Goal: Find specific page/section: Find specific page/section

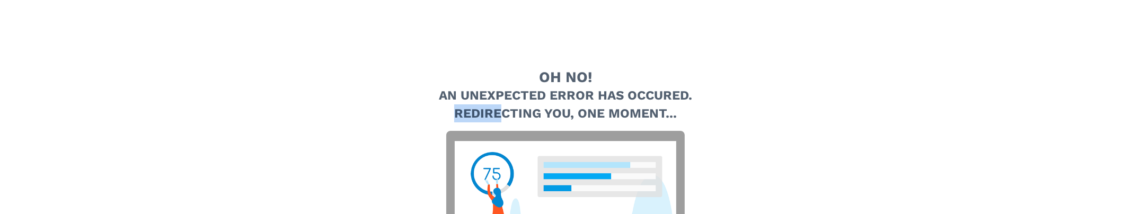
click at [520, 184] on div "Oh no! An unexpected error has occured. Redirecting you, one moment..." at bounding box center [565, 201] width 530 height 403
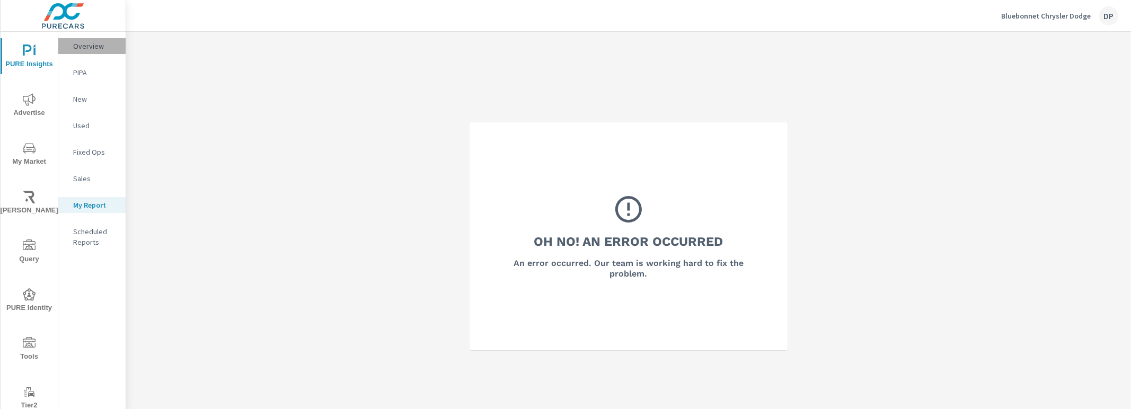
click at [96, 46] on p "Overview" at bounding box center [95, 46] width 44 height 11
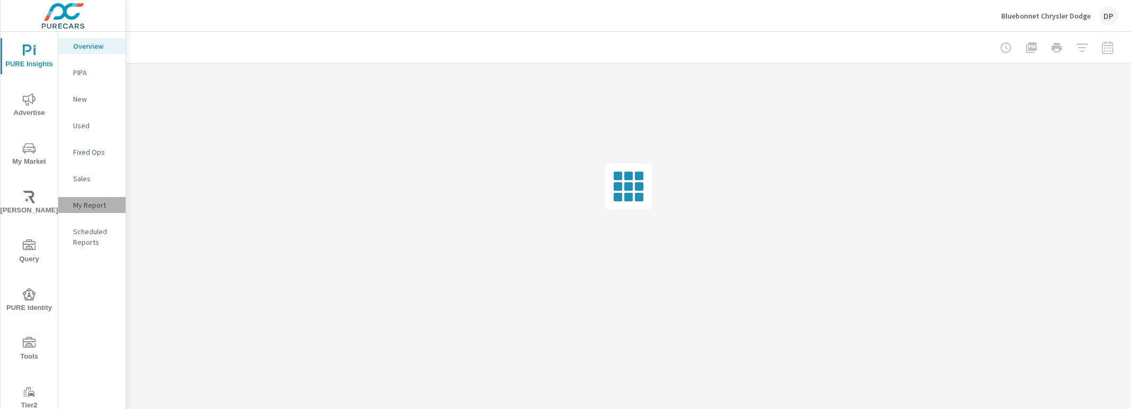
click at [81, 205] on p "My Report" at bounding box center [95, 205] width 44 height 11
click at [89, 39] on div "Overview" at bounding box center [91, 46] width 67 height 16
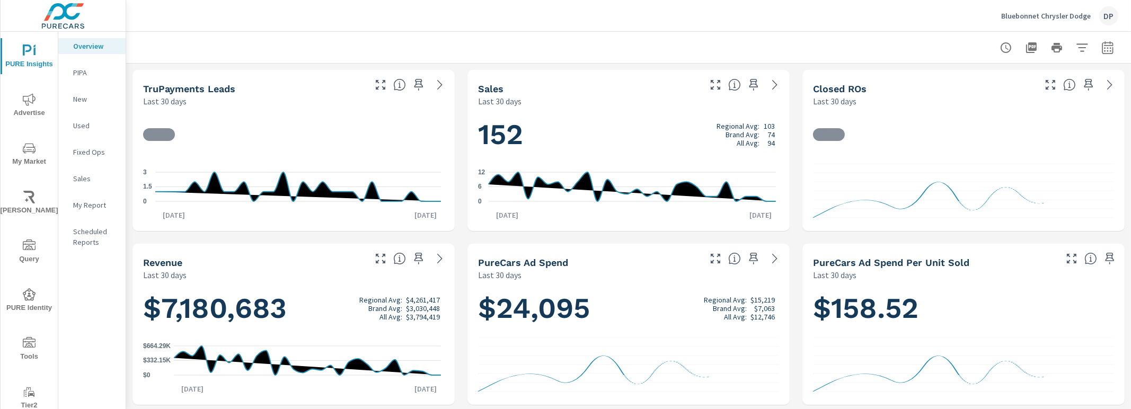
click at [92, 210] on div "My Report" at bounding box center [91, 205] width 67 height 16
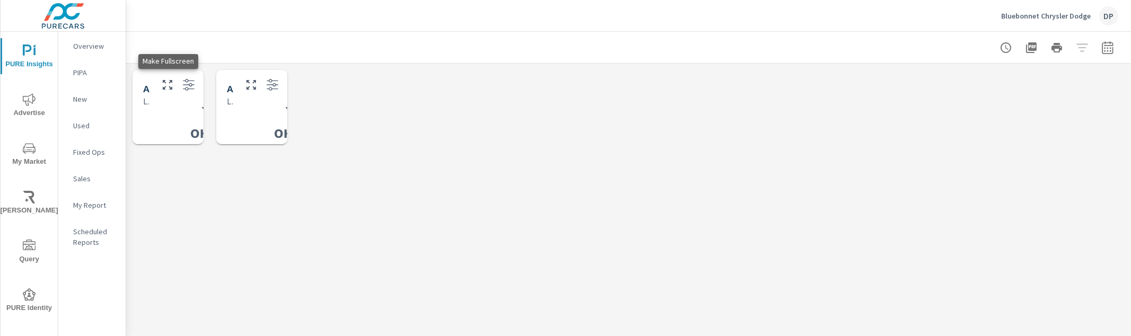
click at [171, 81] on icon "button" at bounding box center [168, 85] width 10 height 10
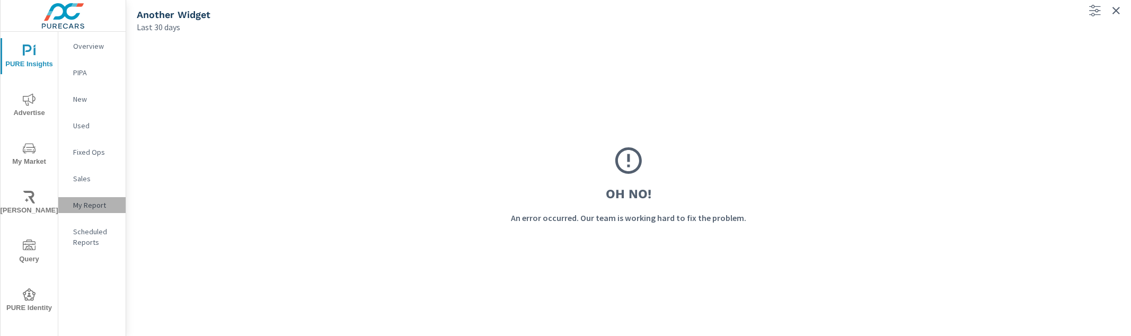
click at [95, 205] on p "My Report" at bounding box center [95, 205] width 44 height 11
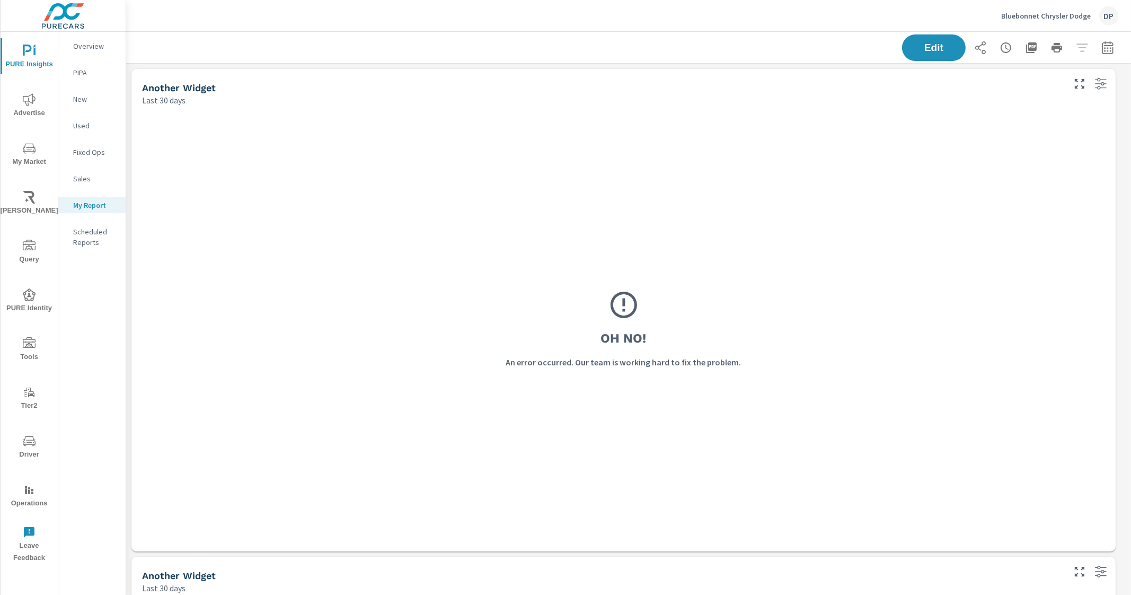
scroll to position [1001, 1015]
click at [1082, 91] on button "button" at bounding box center [1079, 83] width 17 height 17
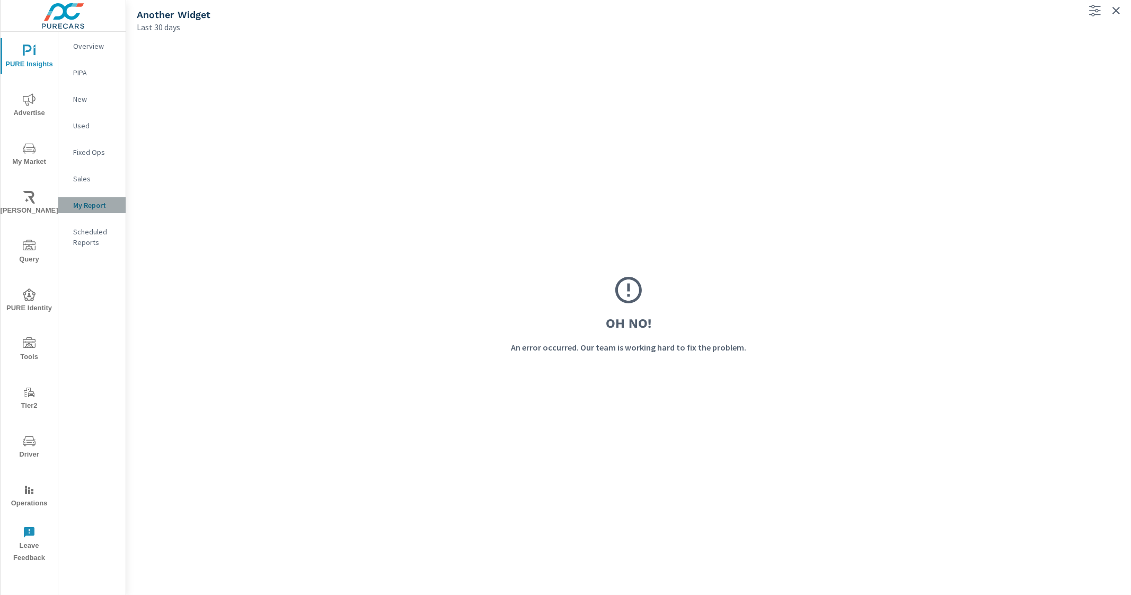
click at [109, 201] on p "My Report" at bounding box center [95, 205] width 44 height 11
drag, startPoint x: 515, startPoint y: 347, endPoint x: 943, endPoint y: 367, distance: 428.1
click at [972, 391] on div "Oh No! An error occurred. Our team is working hard to fix the problem." at bounding box center [629, 313] width 984 height 541
click at [913, 353] on div "Oh No! An error occurred. Our team is working hard to fix the problem." at bounding box center [629, 313] width 984 height 541
click at [96, 49] on p "Overview" at bounding box center [95, 46] width 44 height 11
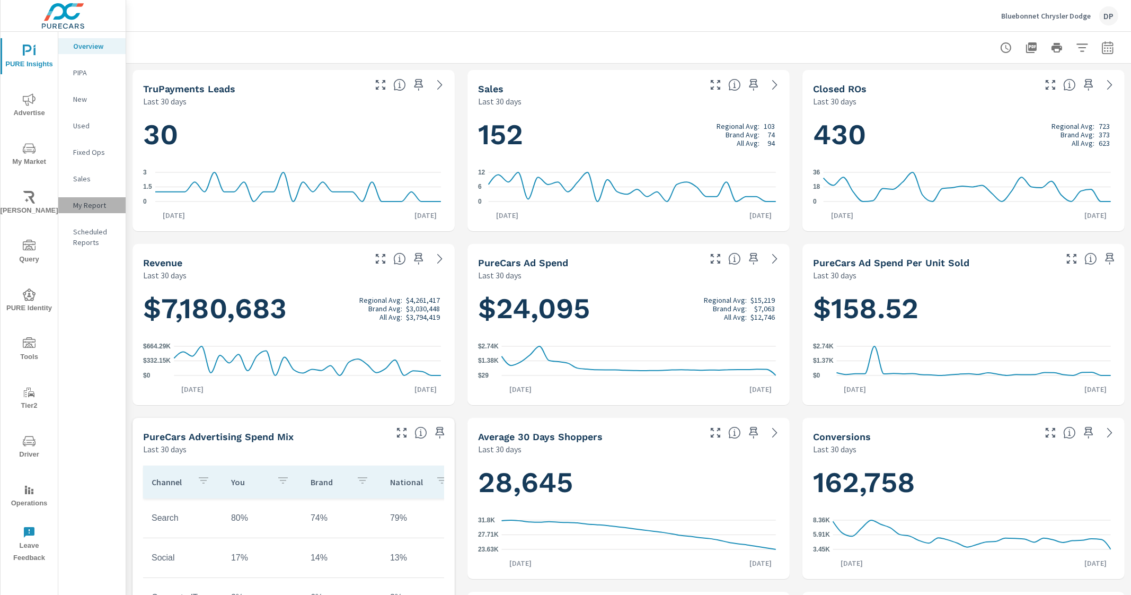
click at [91, 198] on div "My Report" at bounding box center [91, 205] width 67 height 16
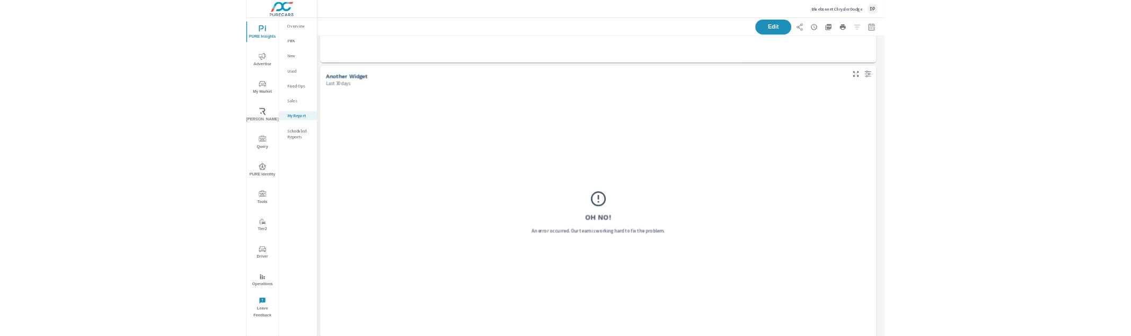
scroll to position [449, 0]
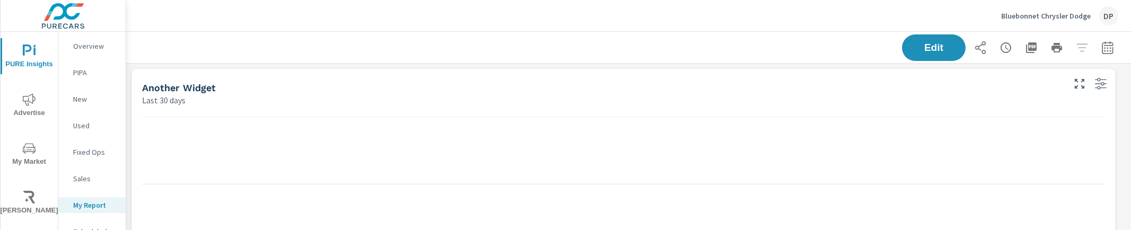
scroll to position [1001, 1015]
click at [970, 40] on button "button" at bounding box center [980, 47] width 21 height 21
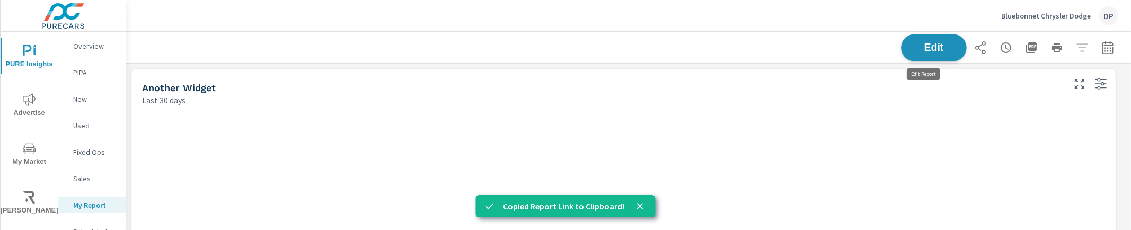
click at [912, 51] on span "Edit" at bounding box center [933, 47] width 43 height 10
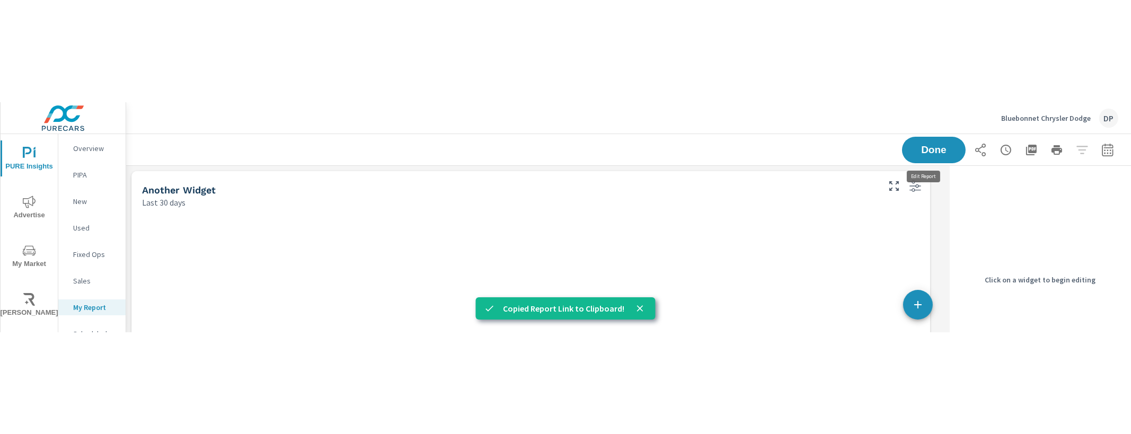
scroll to position [1001, 829]
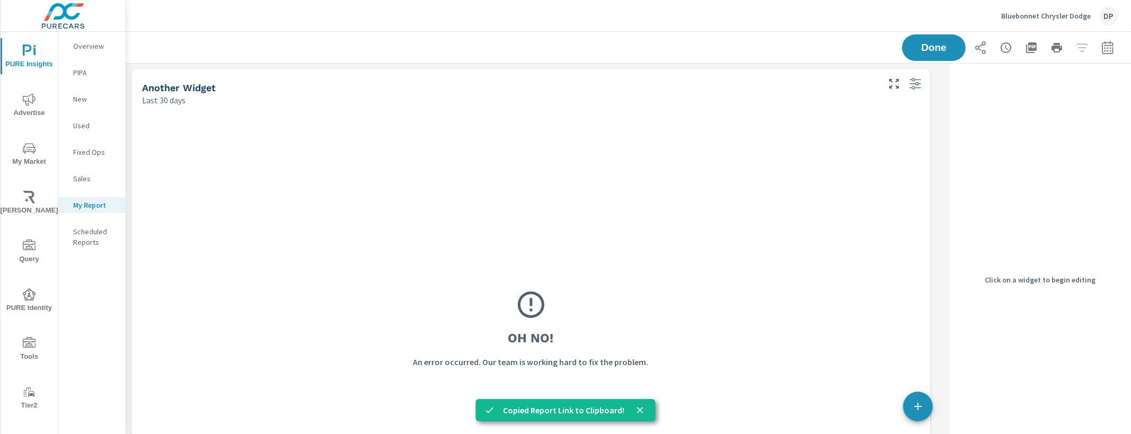
click at [731, 261] on div "Oh No! An error occurred. Our team is working hard to fix the problem." at bounding box center [530, 329] width 777 height 424
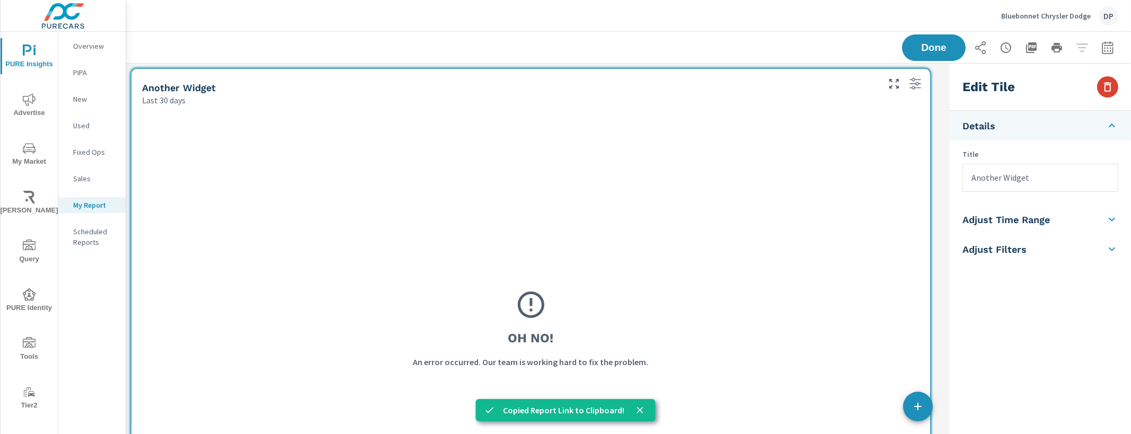
click at [1110, 85] on icon "button" at bounding box center [1107, 87] width 13 height 13
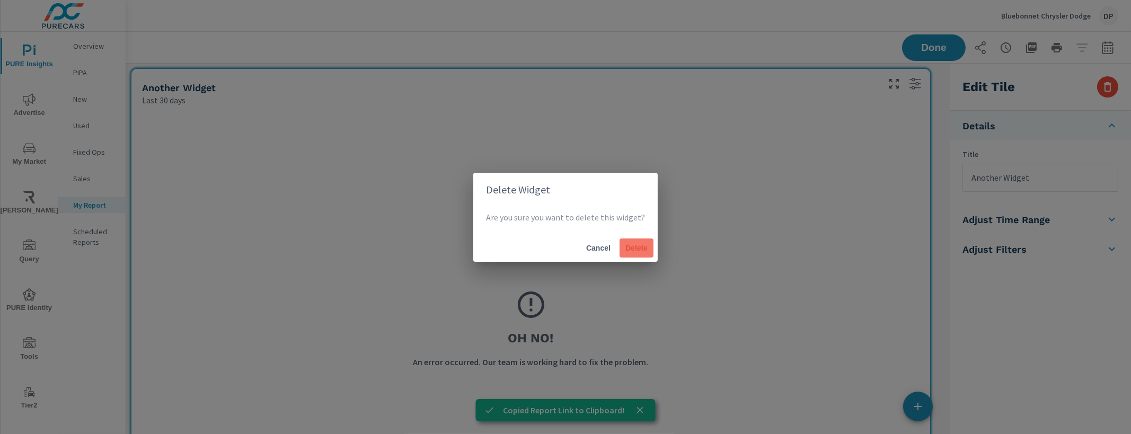
click at [626, 254] on button "Delete" at bounding box center [636, 247] width 34 height 19
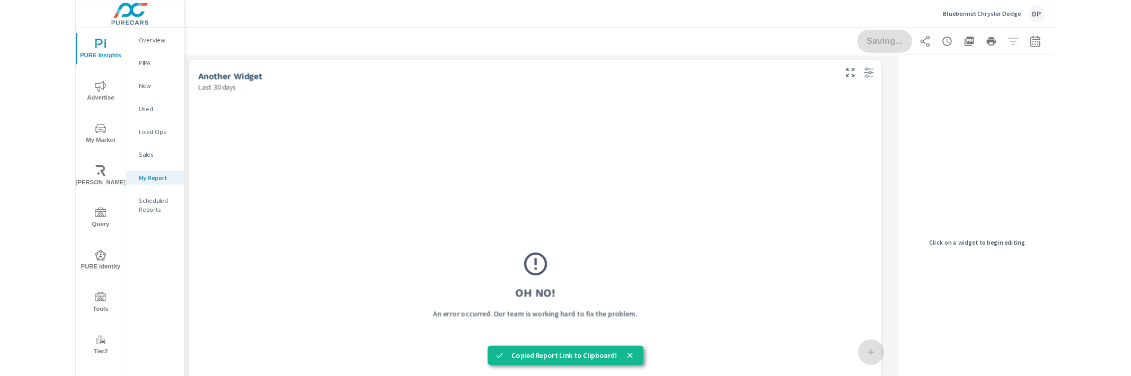
scroll to position [5, 5]
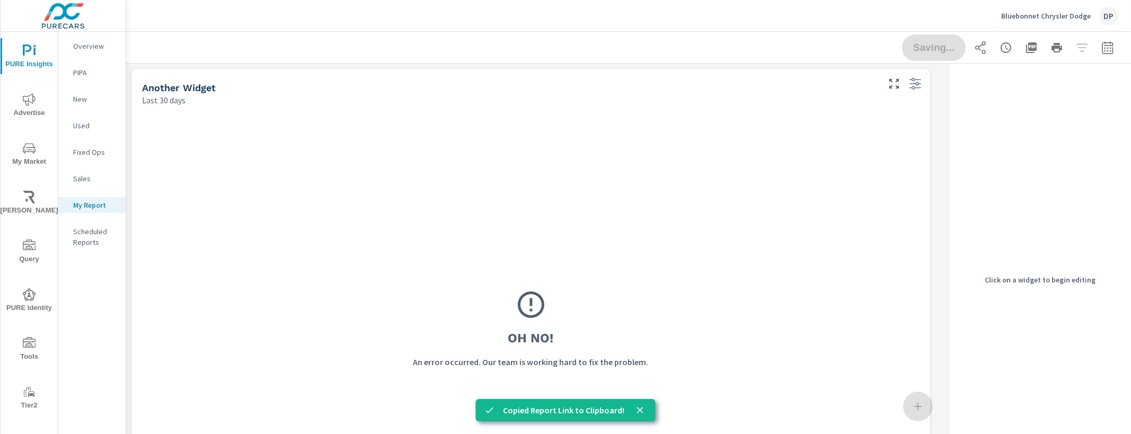
click at [675, 211] on div "Oh No! An error occurred. Our team is working hard to fix the problem." at bounding box center [530, 329] width 777 height 424
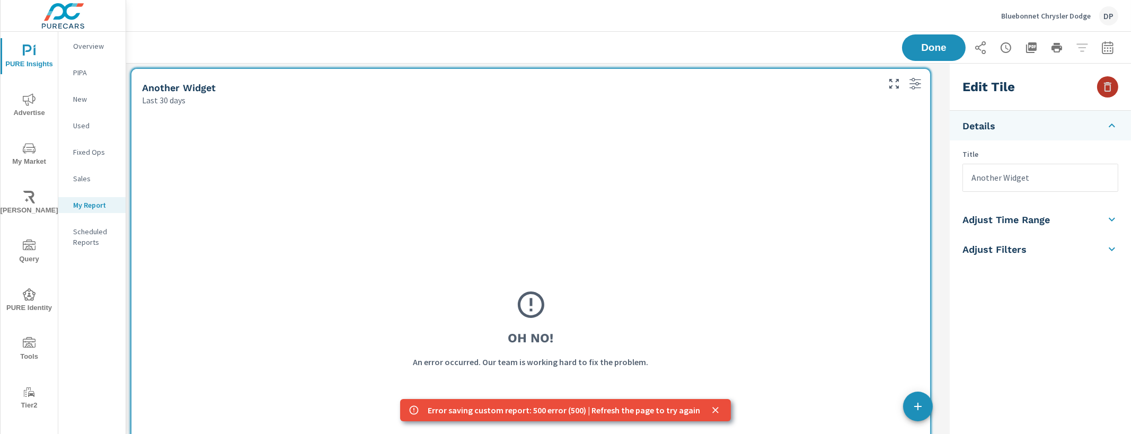
click at [1110, 81] on icon "button" at bounding box center [1107, 87] width 13 height 13
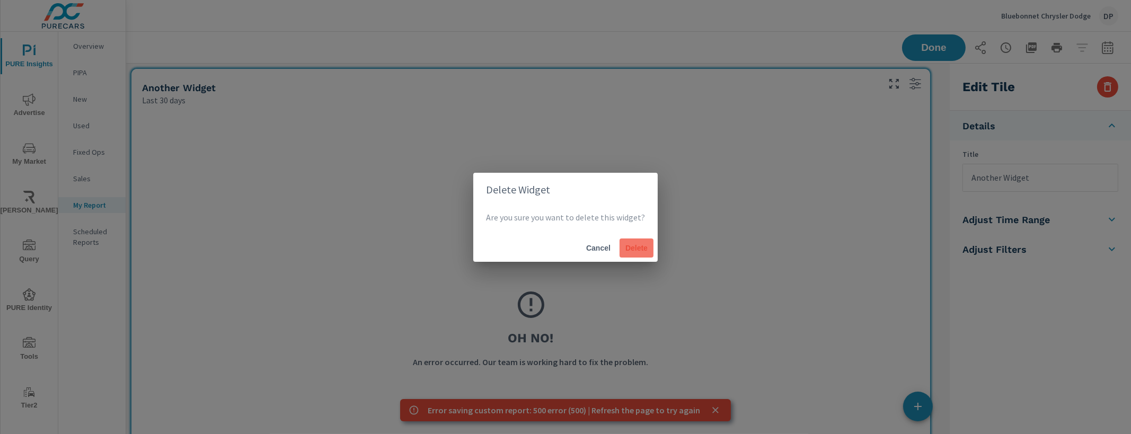
click at [636, 250] on span "Delete" at bounding box center [636, 248] width 25 height 10
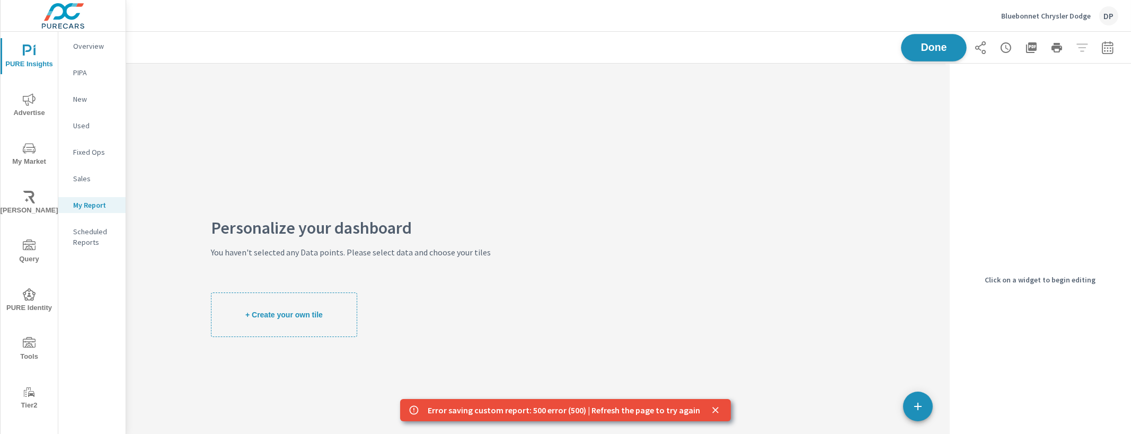
click at [924, 36] on button "Done" at bounding box center [934, 48] width 66 height 28
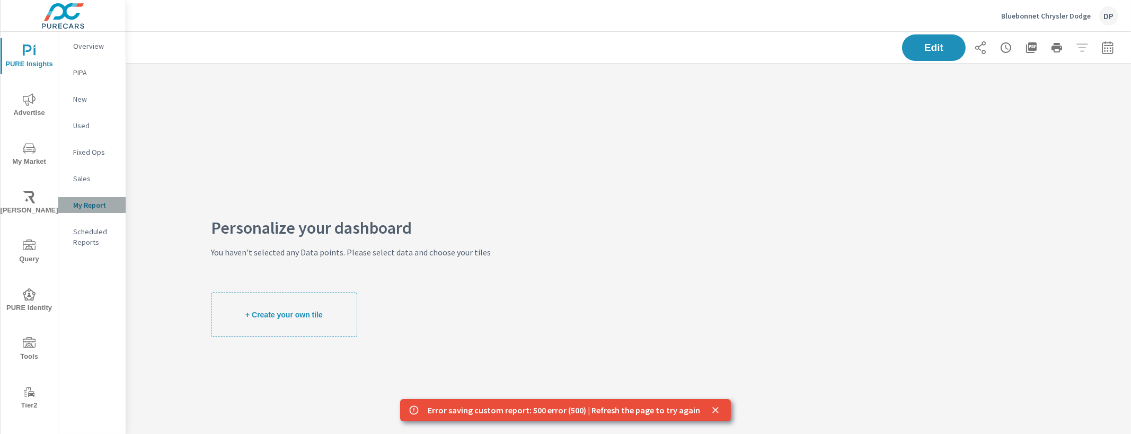
click at [69, 205] on div "My Report" at bounding box center [91, 205] width 67 height 16
click at [100, 41] on p "Overview" at bounding box center [95, 46] width 44 height 11
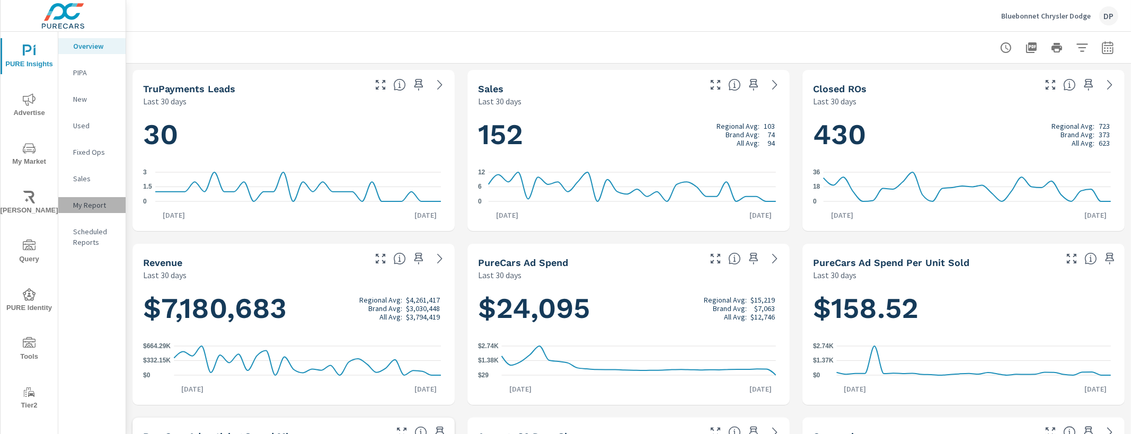
click at [94, 208] on p "My Report" at bounding box center [95, 205] width 44 height 11
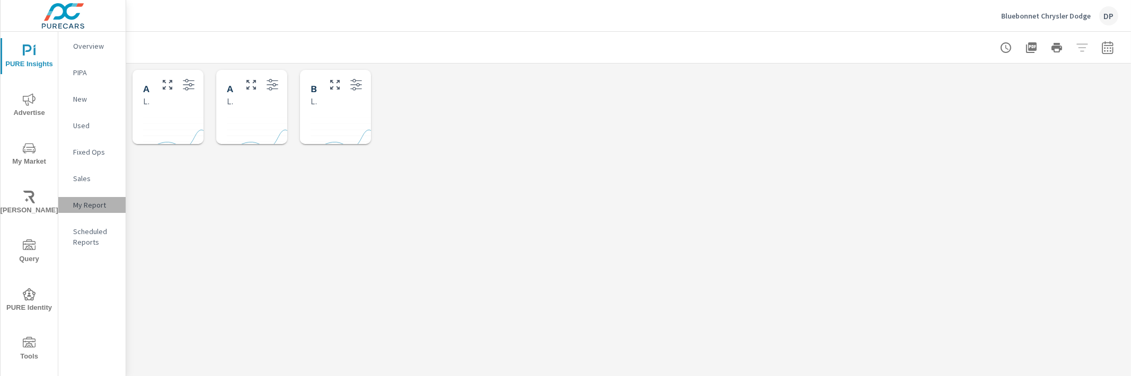
click at [104, 209] on p "My Report" at bounding box center [95, 205] width 44 height 11
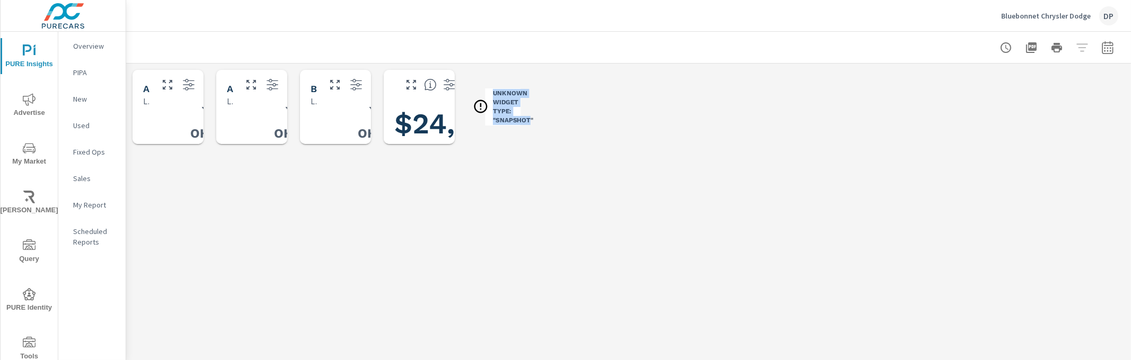
drag, startPoint x: 493, startPoint y: 91, endPoint x: 529, endPoint y: 120, distance: 46.3
click at [529, 120] on h3 "Unknown Widget Type: "snapshot"" at bounding box center [513, 107] width 41 height 36
click at [414, 86] on icon "button" at bounding box center [411, 84] width 13 height 13
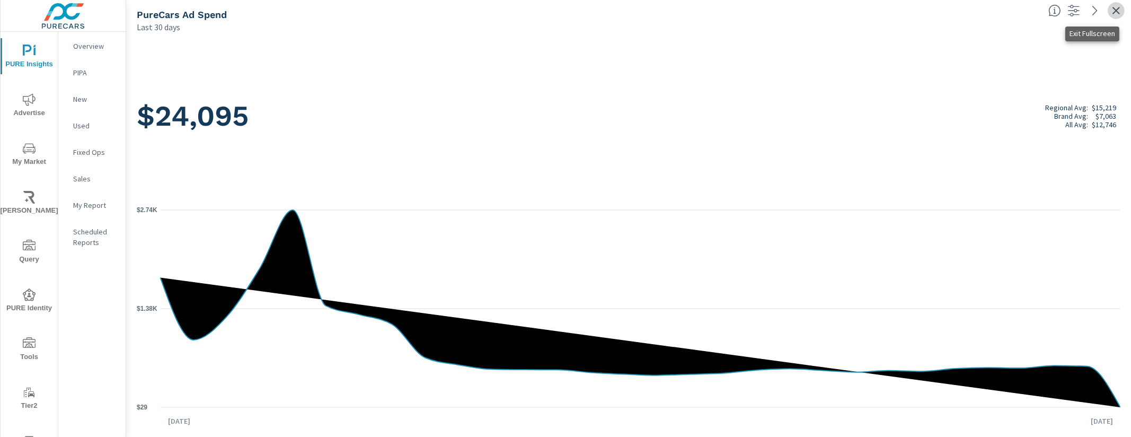
click at [1115, 14] on icon "button" at bounding box center [1116, 10] width 13 height 13
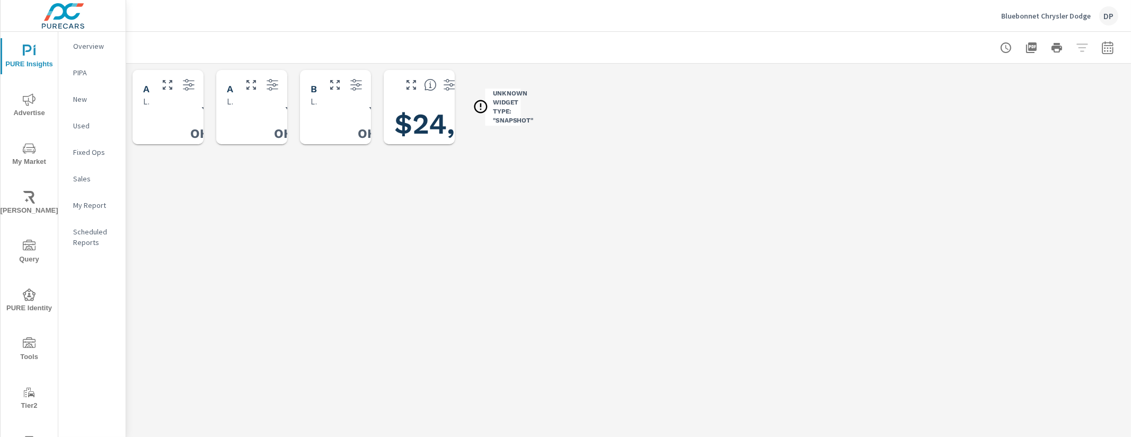
click at [658, 153] on div "My Dashboard Bluebonnet Chrysler Dodge Report date range: [DATE] - [DATE] Anoth…" at bounding box center [628, 234] width 1005 height 405
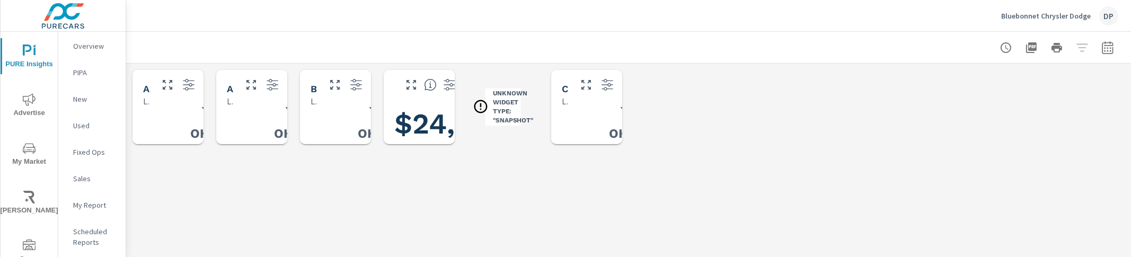
click at [511, 99] on h3 "Unknown Widget Type: "snapshot"" at bounding box center [513, 107] width 41 height 36
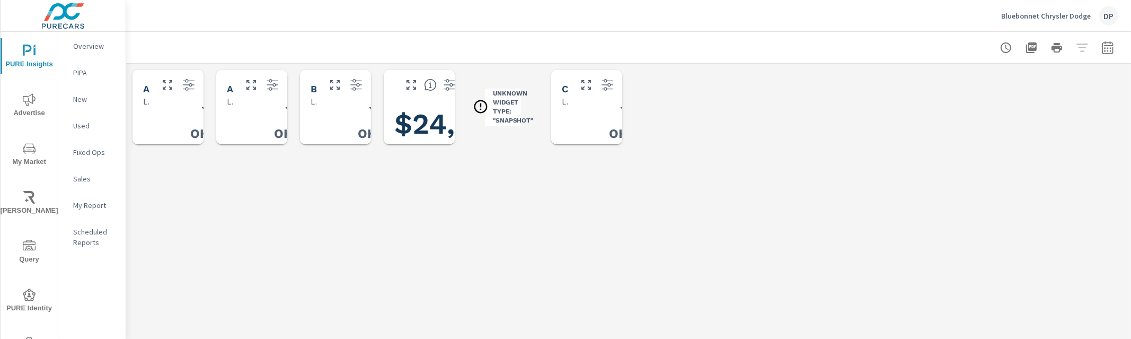
click at [595, 113] on div "Oh No! An error occurred. Our team is working hard to fix the problem." at bounding box center [586, 136] width 63 height 51
click at [85, 201] on p "My Report" at bounding box center [95, 205] width 44 height 11
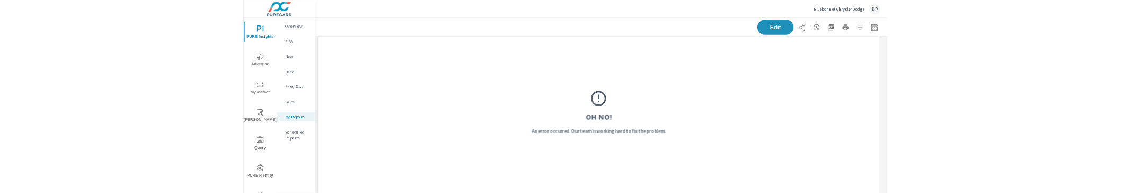
scroll to position [132, 0]
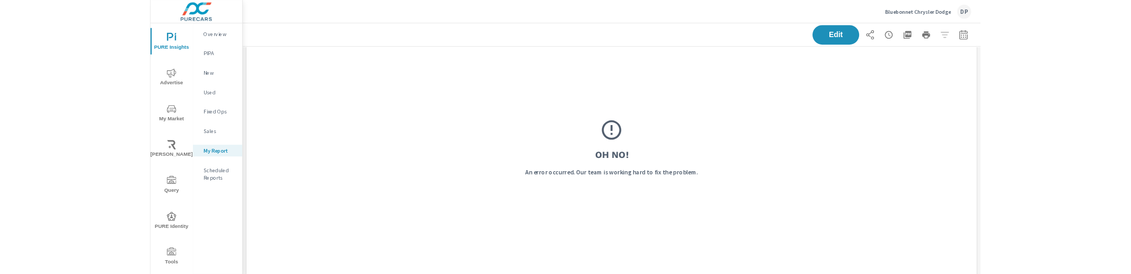
scroll to position [1788, 0]
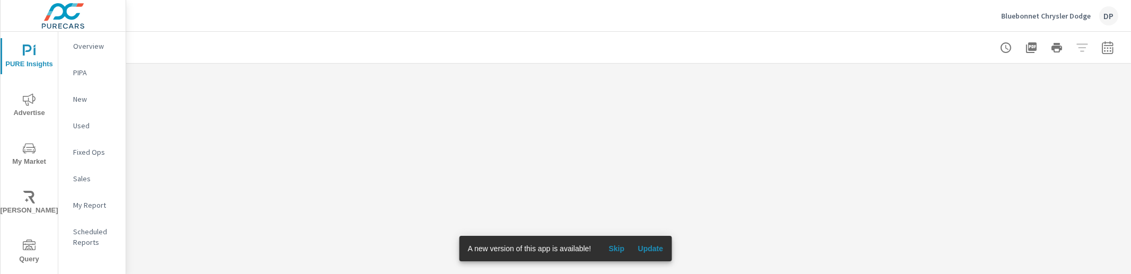
click at [651, 247] on span "Update" at bounding box center [649, 249] width 25 height 10
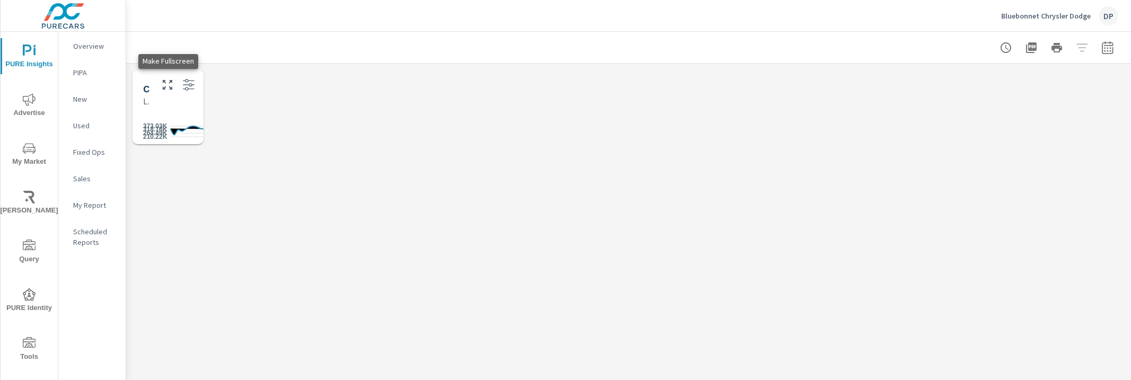
click at [172, 91] on icon "button" at bounding box center [167, 84] width 13 height 13
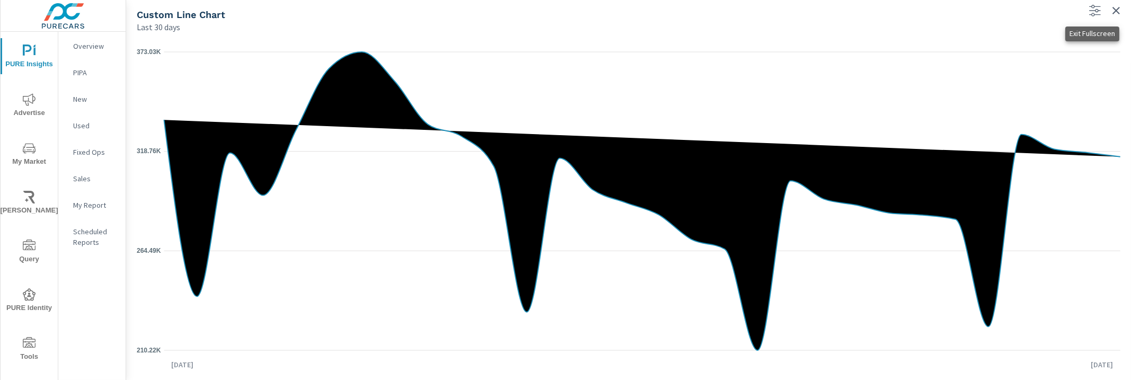
click at [1116, 7] on icon "button" at bounding box center [1116, 10] width 13 height 13
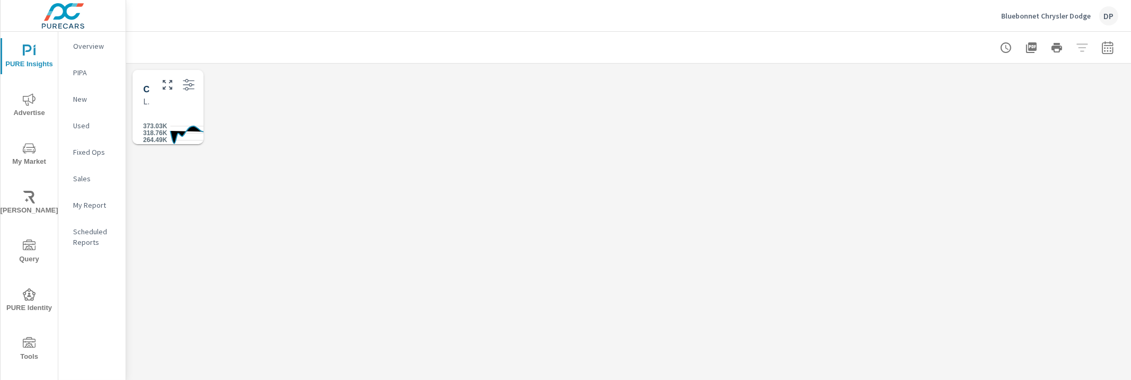
click at [84, 201] on p "My Report" at bounding box center [95, 205] width 44 height 11
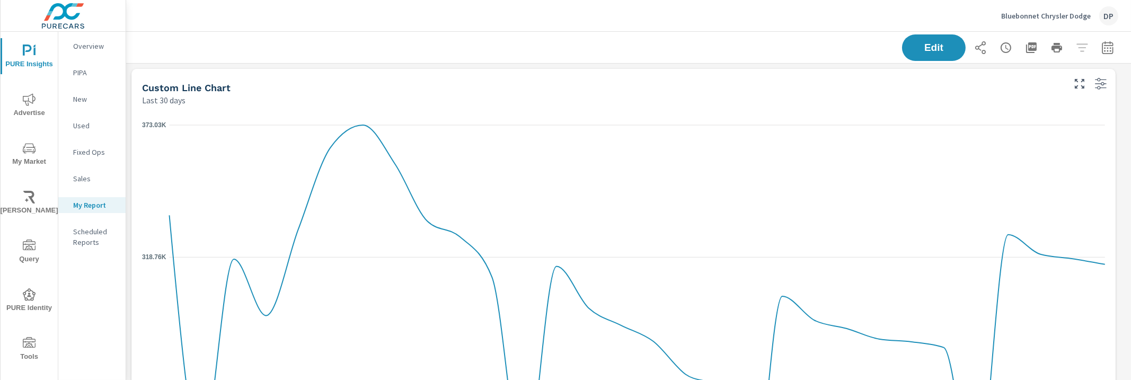
scroll to position [513, 1015]
click at [919, 47] on span "Edit" at bounding box center [933, 47] width 43 height 10
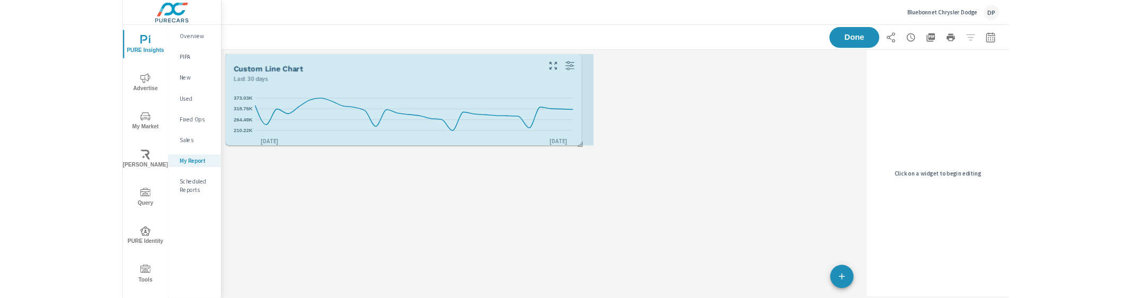
scroll to position [5, 5]
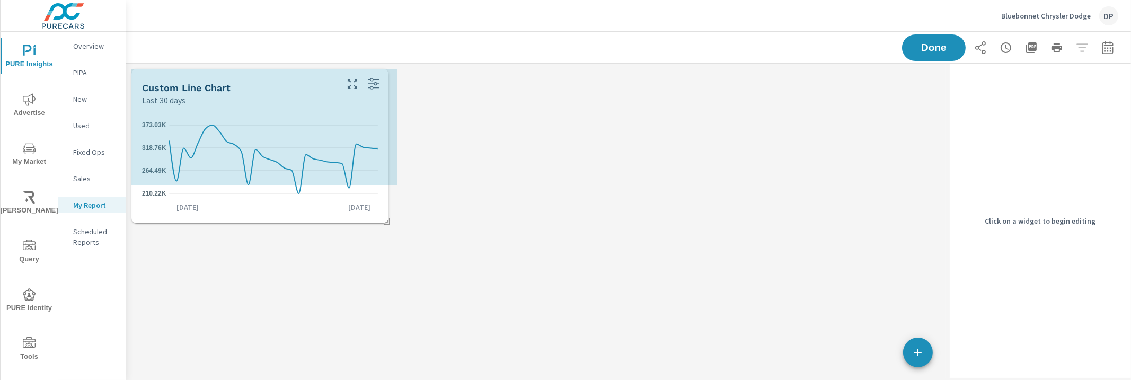
drag, startPoint x: 927, startPoint y: 375, endPoint x: 386, endPoint y: 229, distance: 561.0
click at [386, 229] on div "Custom Line Chart Last 30 days 210.22K 264.49K 318.76K 373.03K Aug 27th Sep 25th" at bounding box center [535, 221] width 819 height 314
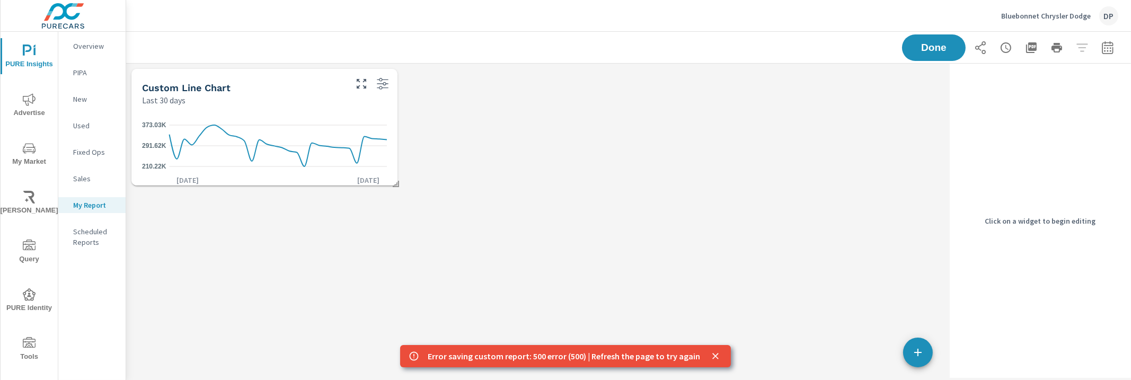
click at [519, 178] on div "Custom Line Chart Last 30 days 210.22K 291.62K 373.03K Aug 27th Sep 25th" at bounding box center [535, 127] width 819 height 127
click at [710, 361] on icon "close" at bounding box center [715, 356] width 11 height 11
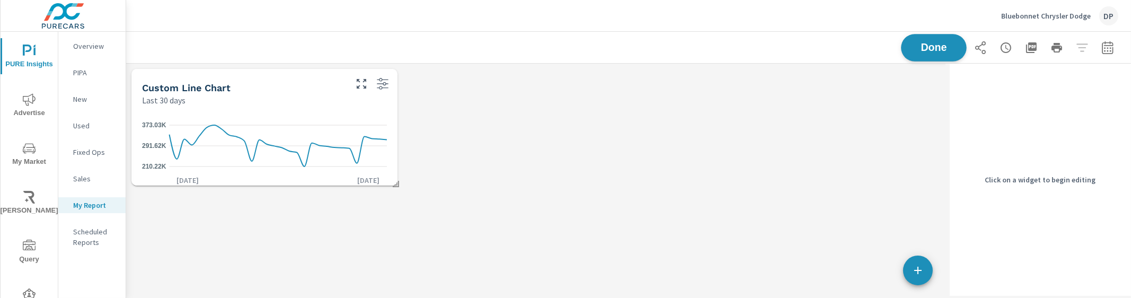
click at [922, 42] on span "Done" at bounding box center [933, 47] width 43 height 10
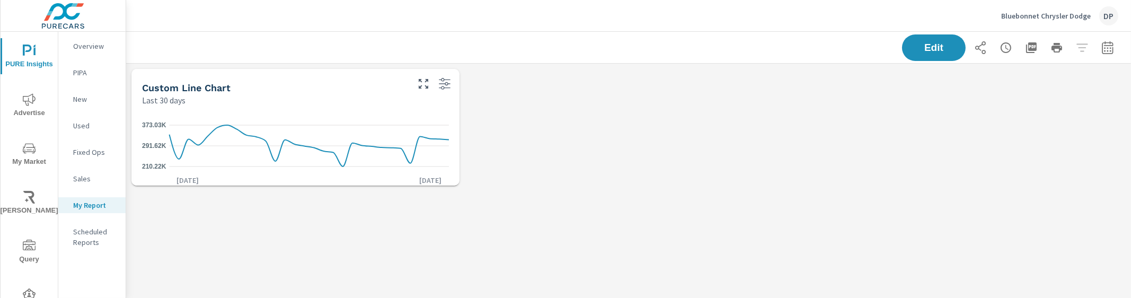
scroll to position [148, 1025]
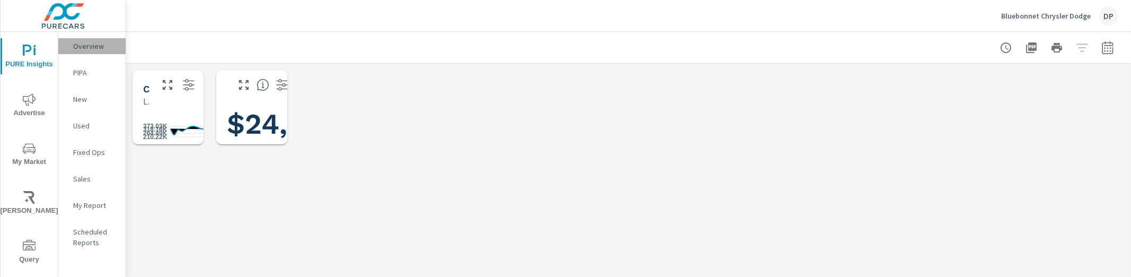
click at [100, 44] on p "Overview" at bounding box center [95, 46] width 44 height 11
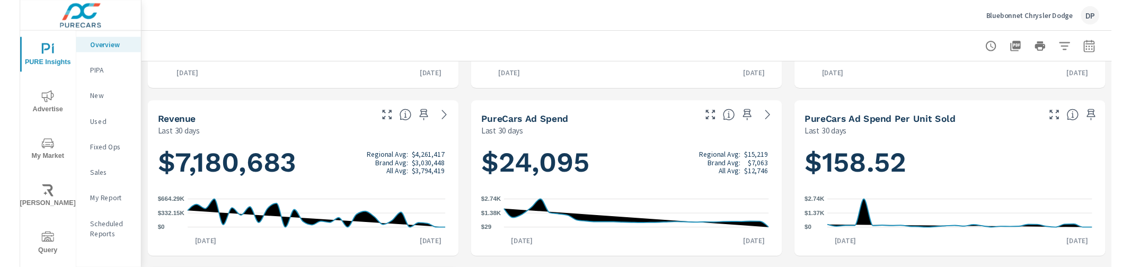
scroll to position [132, 0]
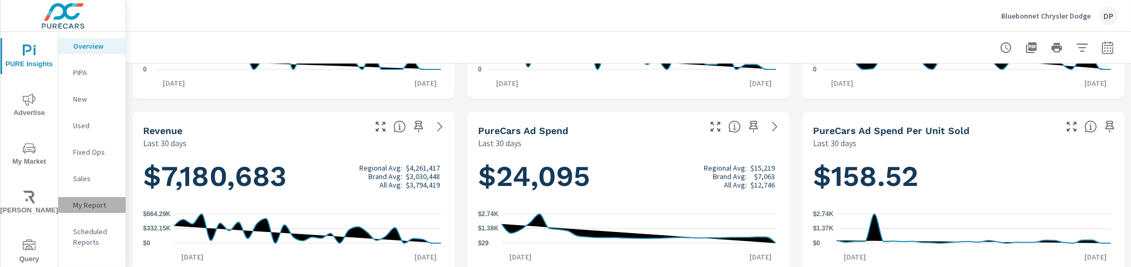
click at [95, 204] on p "My Report" at bounding box center [95, 205] width 44 height 11
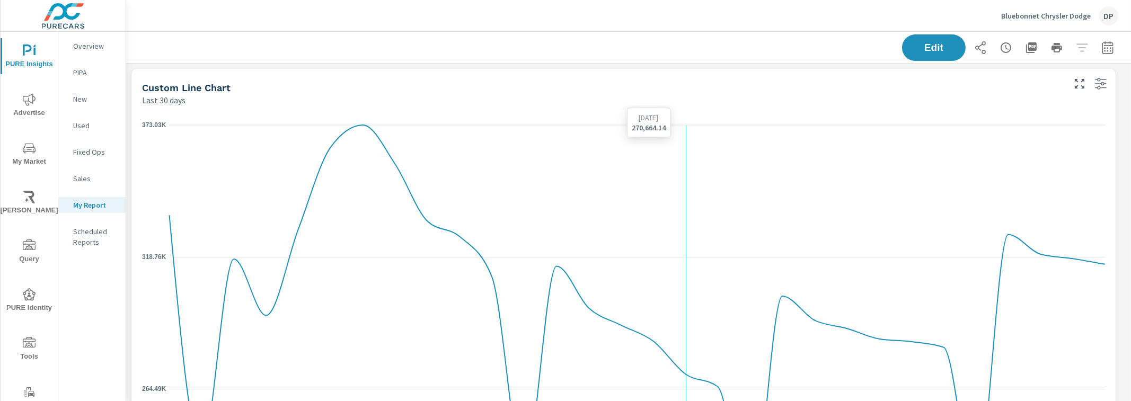
scroll to position [331, 0]
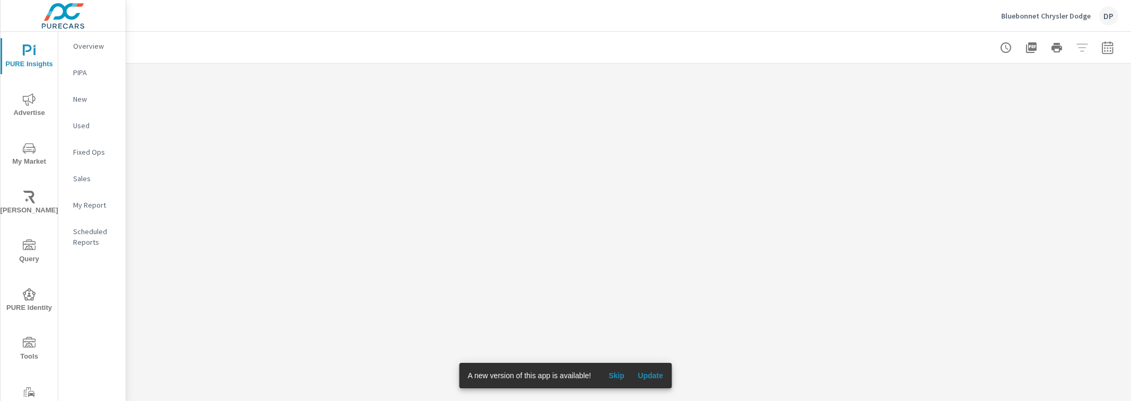
click at [647, 375] on span "Update" at bounding box center [649, 376] width 25 height 10
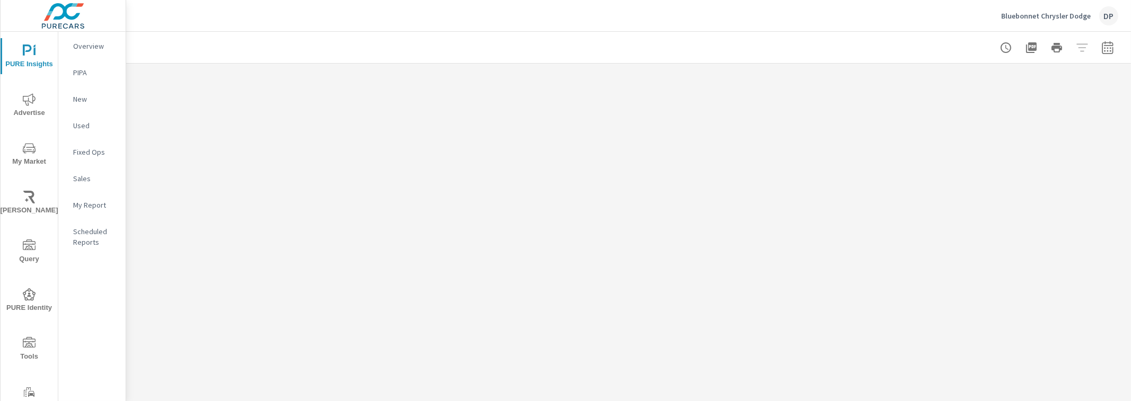
click at [85, 202] on p "My Report" at bounding box center [95, 205] width 44 height 11
